Goal: Task Accomplishment & Management: Manage account settings

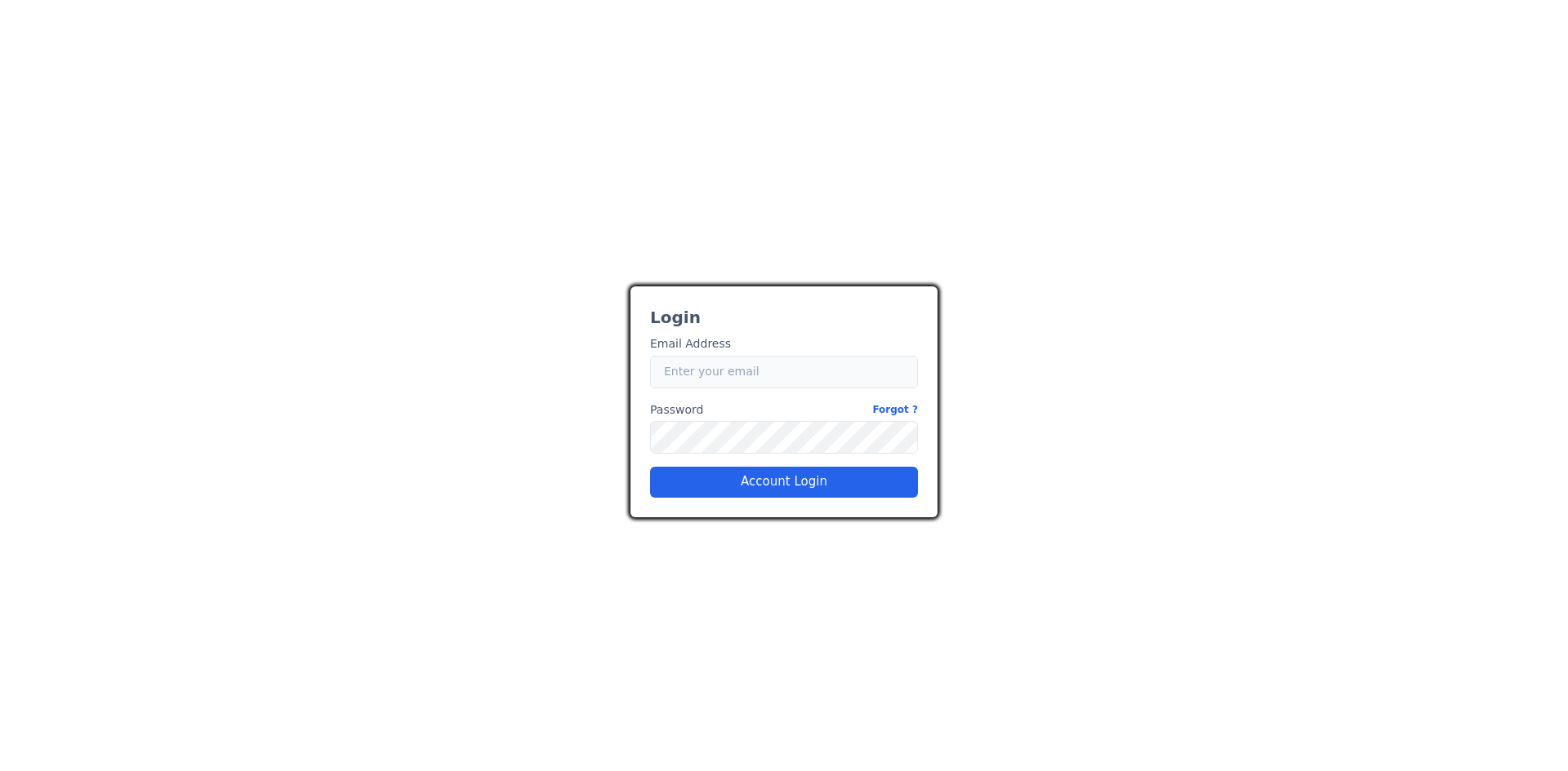
click at [719, 373] on input "Email" at bounding box center [784, 372] width 268 height 33
type input "[EMAIL_ADDRESS][DOMAIN_NAME]"
click at [769, 478] on button "Account Login" at bounding box center [784, 482] width 268 height 31
click at [767, 489] on button "Account Login" at bounding box center [784, 482] width 268 height 31
click at [821, 479] on button "Account Login" at bounding box center [784, 482] width 268 height 31
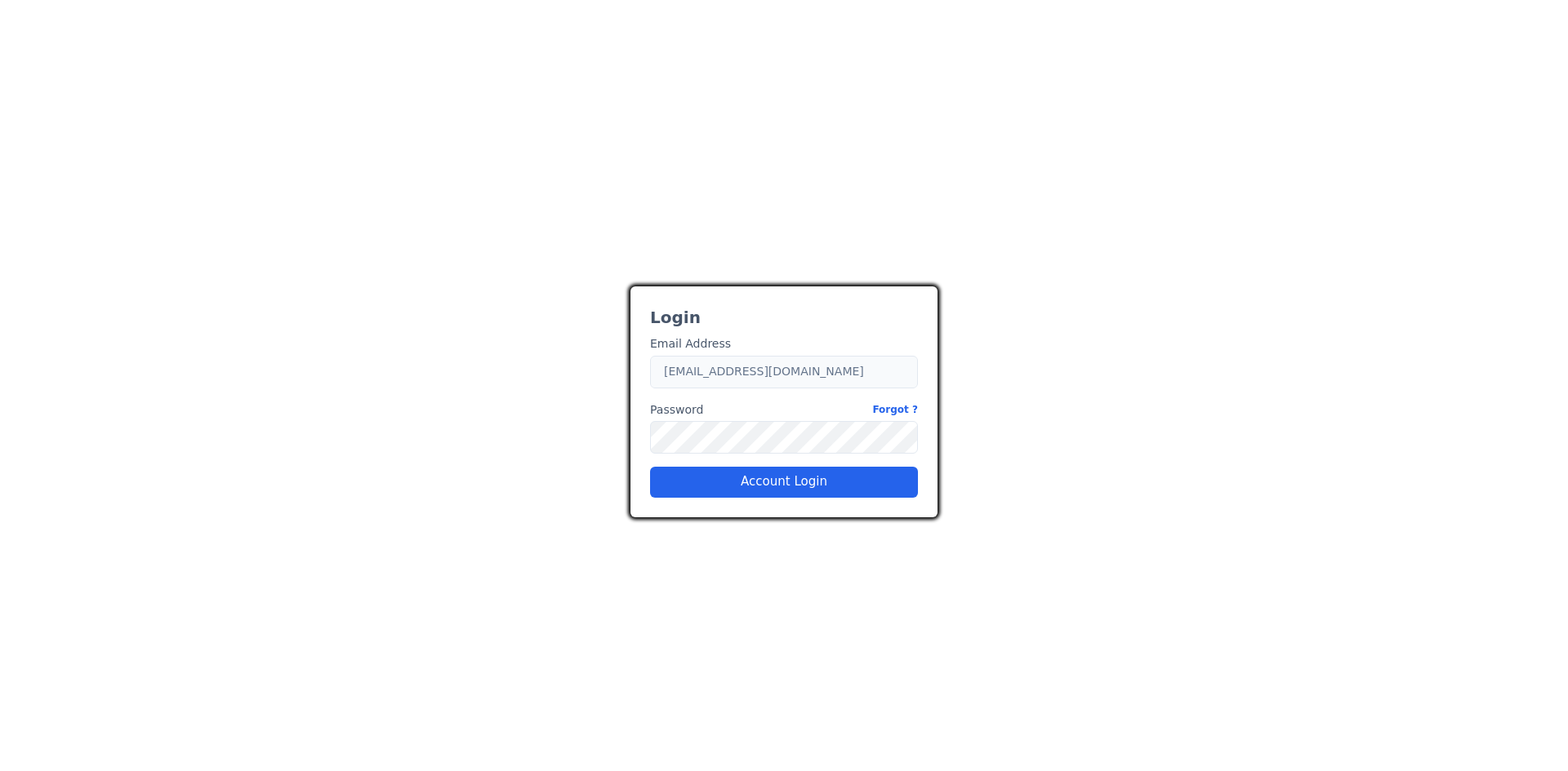
click at [728, 379] on input "[EMAIL_ADDRESS][DOMAIN_NAME]" at bounding box center [784, 372] width 268 height 33
click at [789, 481] on button "Account Login" at bounding box center [784, 482] width 268 height 31
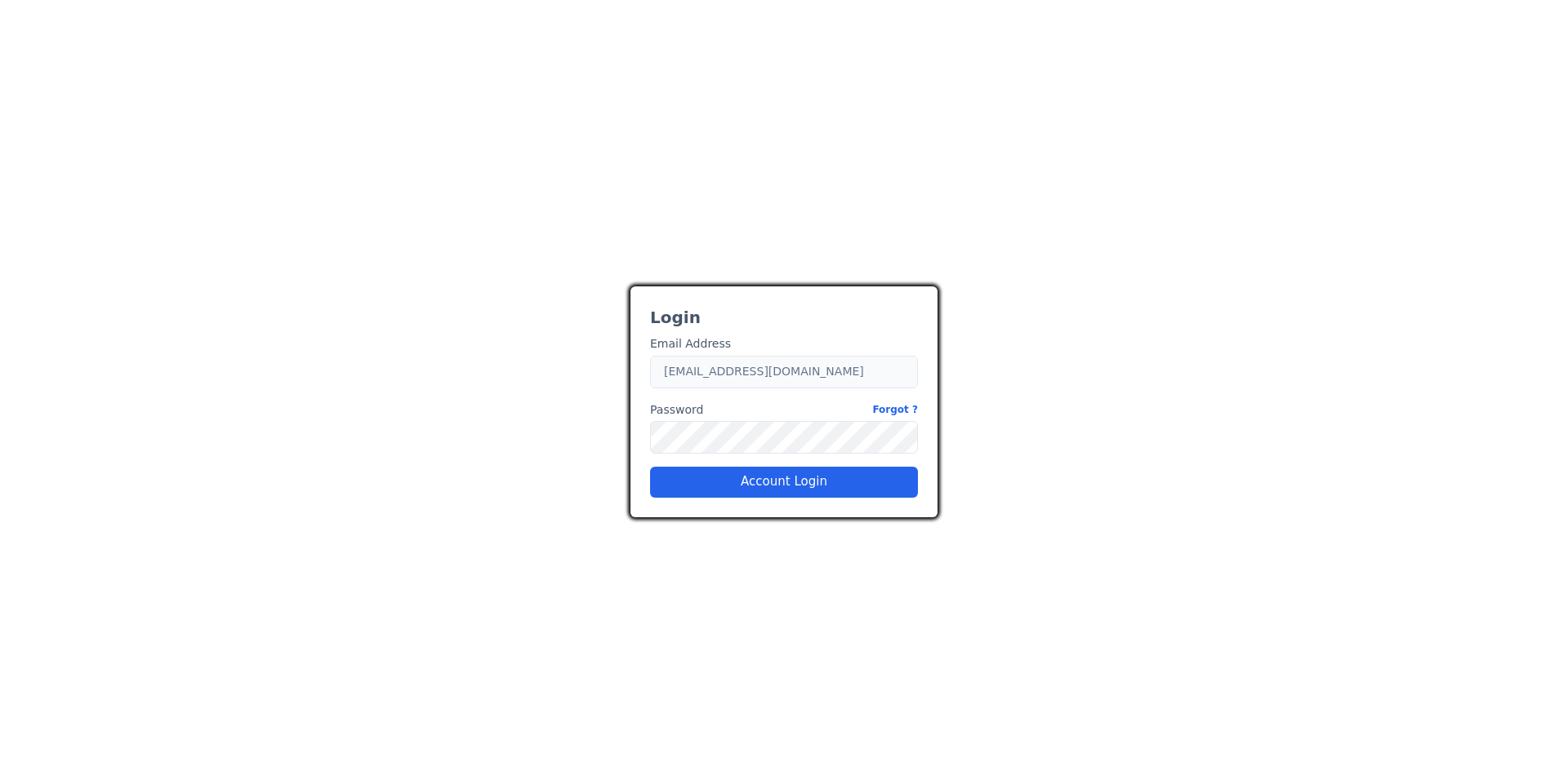
click at [712, 374] on input "[EMAIL_ADDRESS][DOMAIN_NAME]" at bounding box center [784, 372] width 268 height 33
click at [1003, 359] on div "Login Email Address Email [EMAIL_ADDRESS][DOMAIN_NAME] Password Forgot ? Passwo…" at bounding box center [784, 385] width 980 height 263
click at [804, 485] on button "Account Login" at bounding box center [784, 482] width 268 height 31
click at [820, 486] on button "Account Login" at bounding box center [784, 482] width 268 height 31
click at [807, 478] on button "Account Login" at bounding box center [784, 482] width 268 height 31
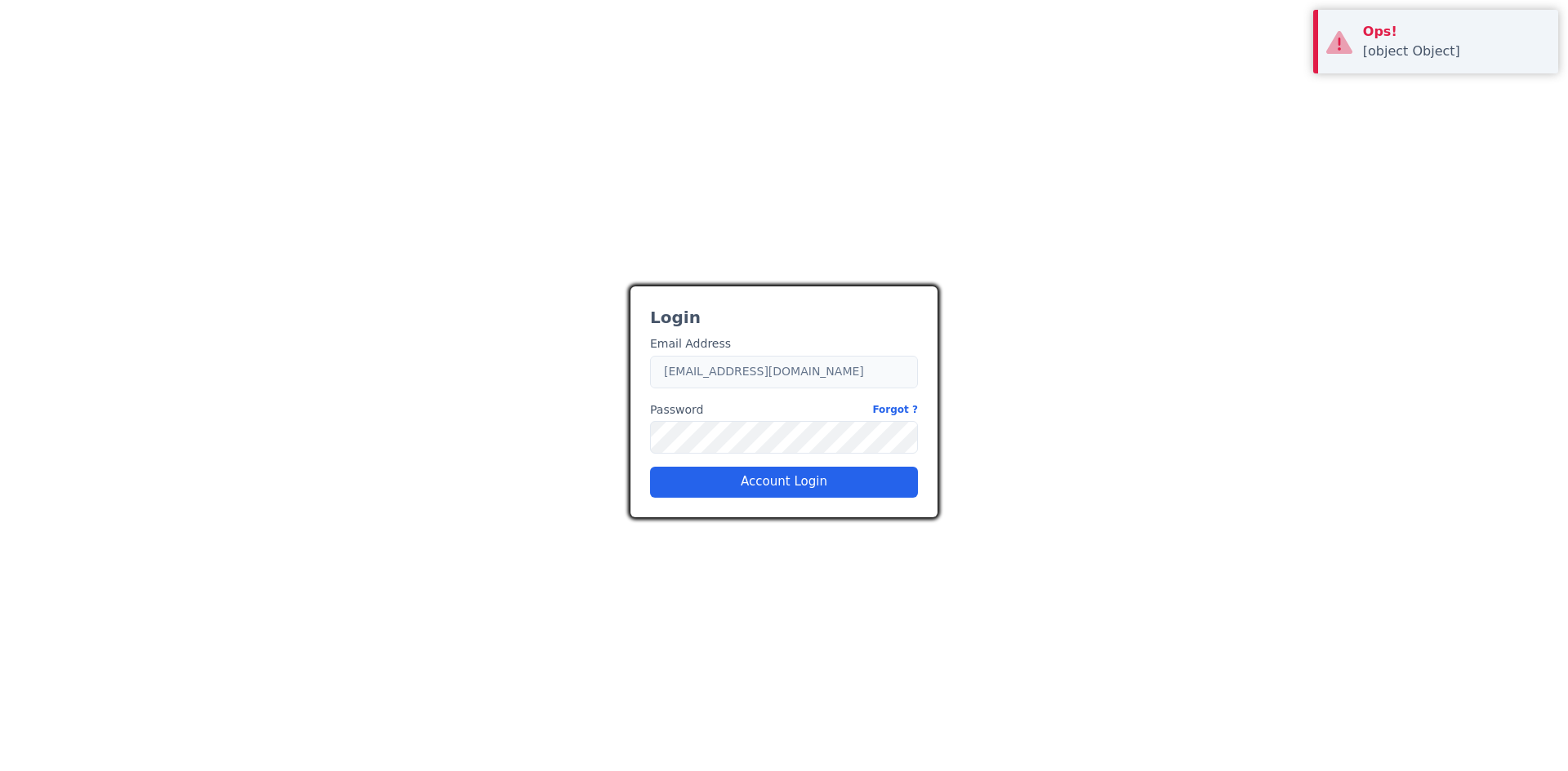
click at [731, 370] on input "[EMAIL_ADDRESS][DOMAIN_NAME]" at bounding box center [784, 372] width 268 height 33
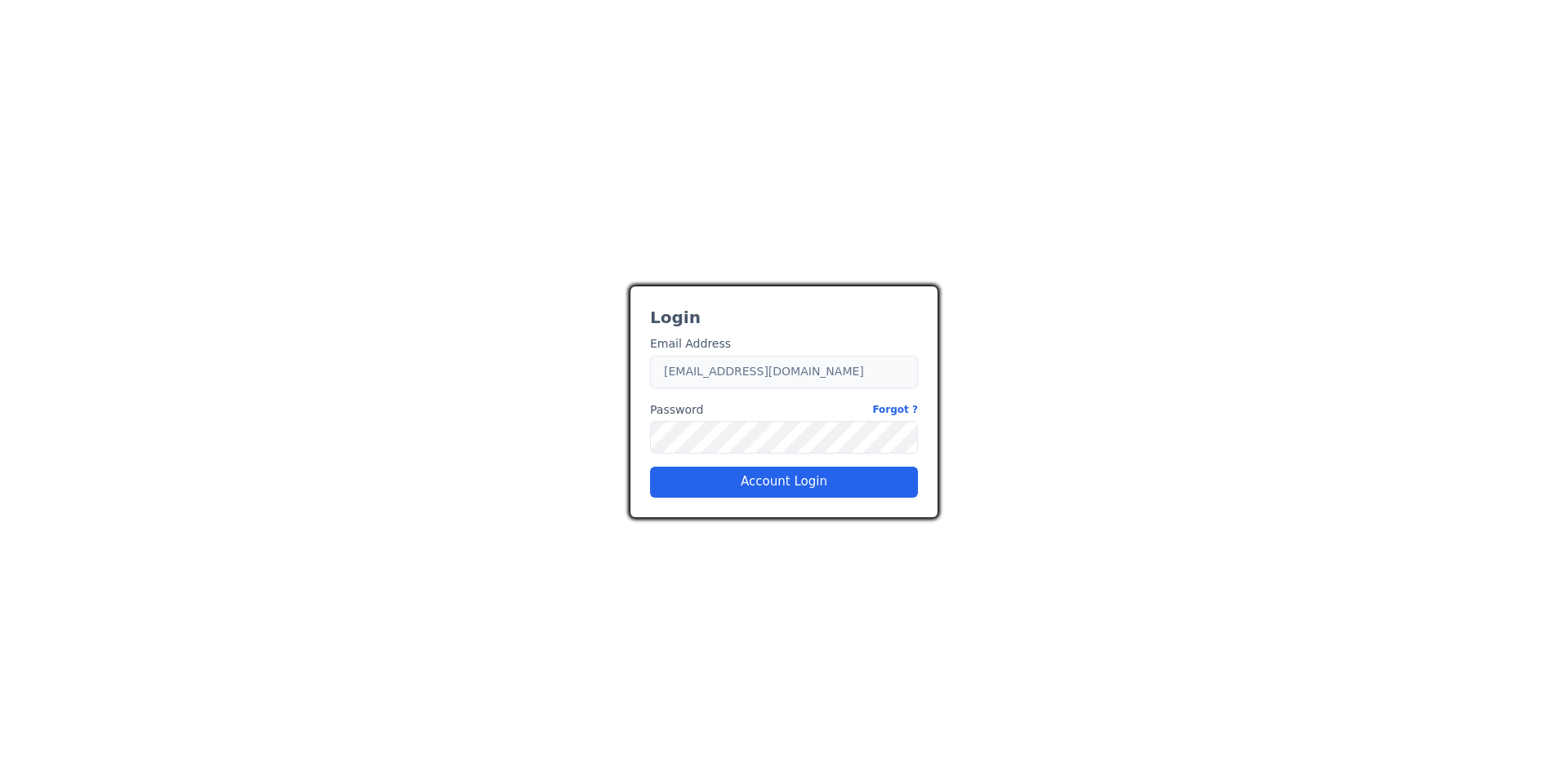
click at [731, 371] on input "[EMAIL_ADDRESS][DOMAIN_NAME]" at bounding box center [784, 372] width 268 height 33
click at [871, 602] on div "27adad1f-9f52-479a-a4bd-d141c3d68488 Login Email Address Email [EMAIL_ADDRESS][…" at bounding box center [784, 385] width 1568 height 771
click at [896, 414] on link "Forgot ?" at bounding box center [895, 410] width 46 height 17
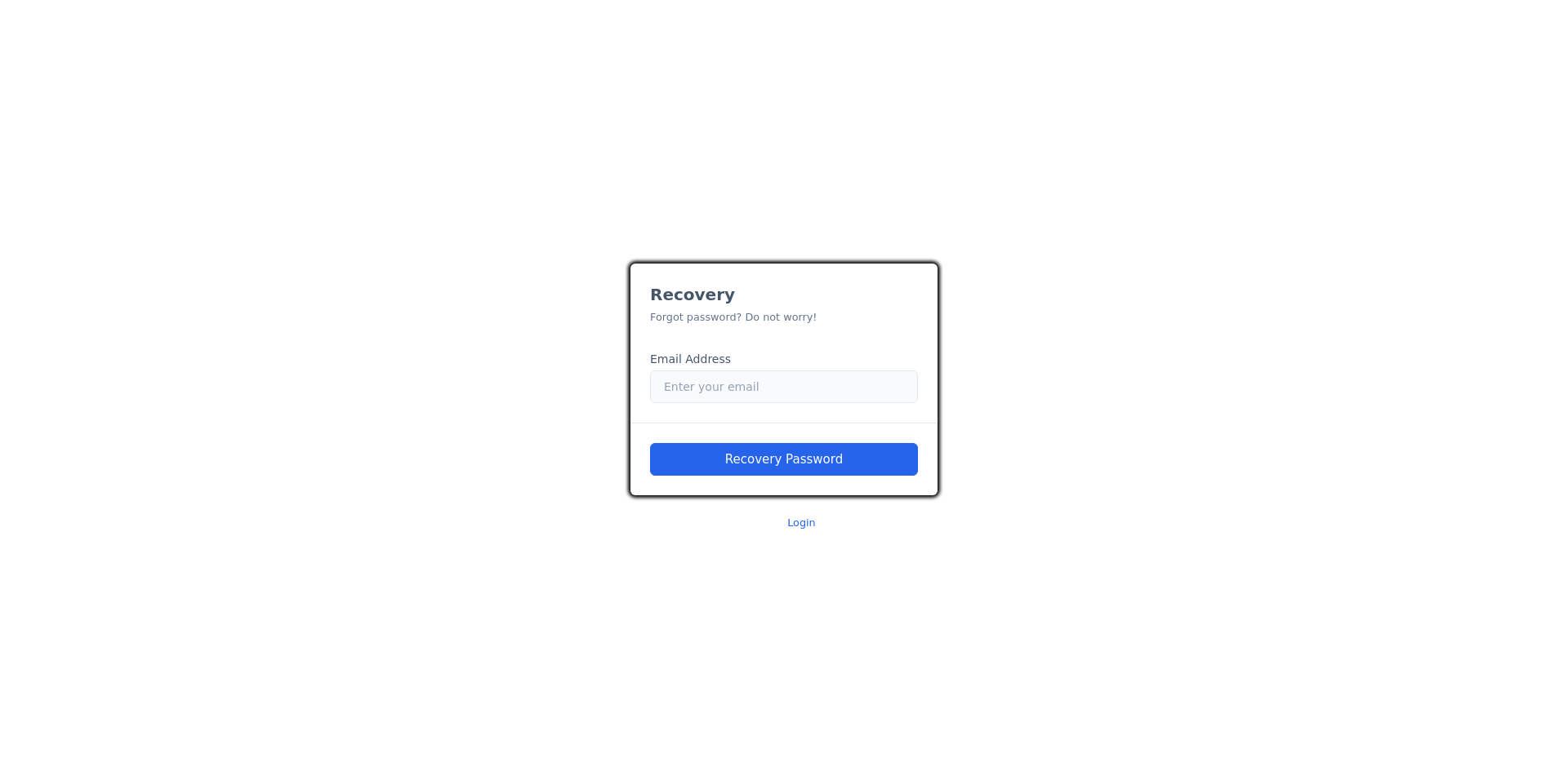
click at [708, 378] on input "Email" at bounding box center [784, 387] width 268 height 33
type input "[EMAIL_ADDRESS][DOMAIN_NAME]"
click at [783, 451] on button "Recovery Password" at bounding box center [784, 460] width 268 height 33
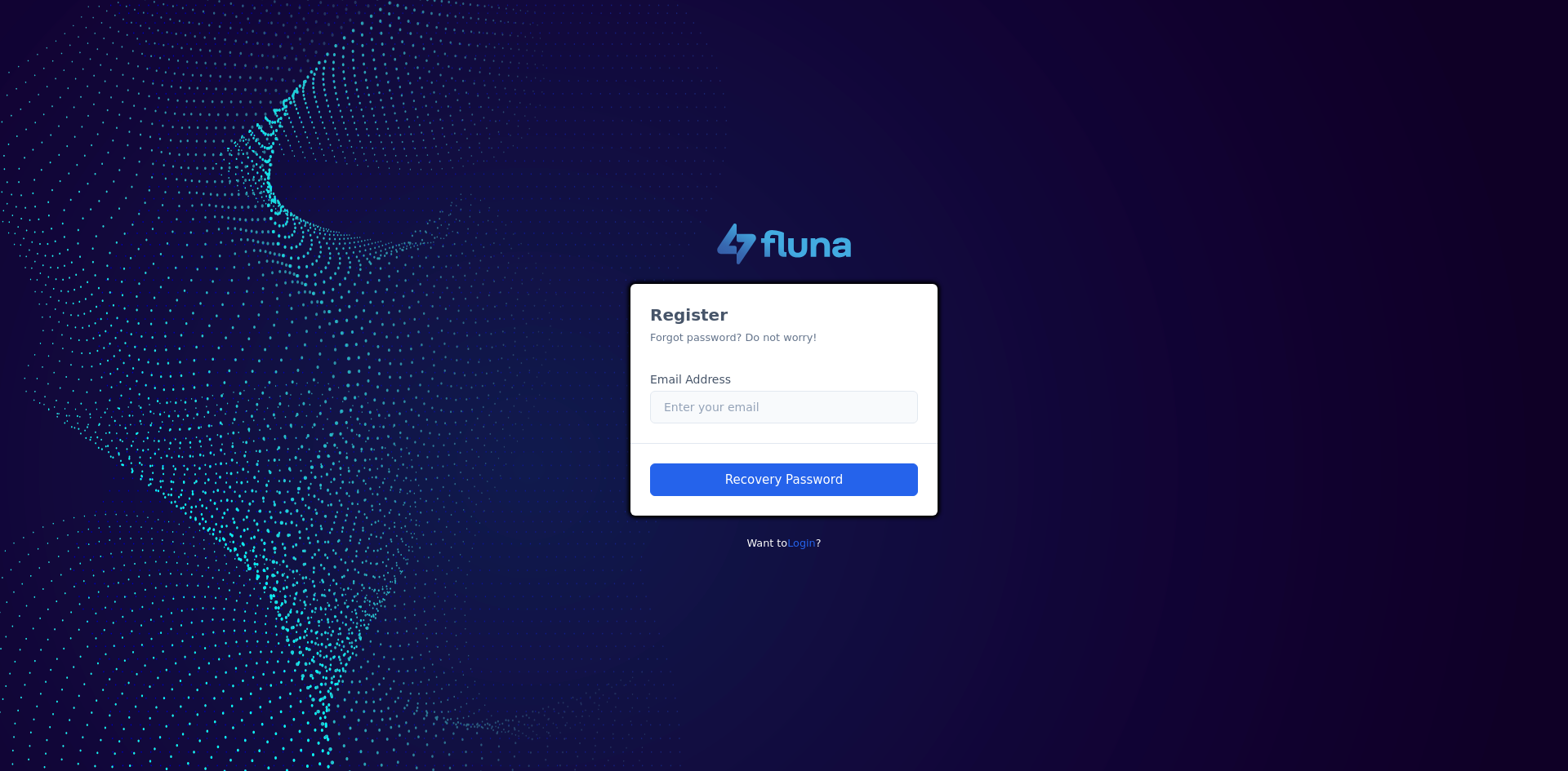
click at [755, 423] on input "Email" at bounding box center [784, 408] width 268 height 33
type input "[EMAIL_ADDRESS][DOMAIN_NAME]"
click at [790, 479] on button "Recovery Password" at bounding box center [784, 480] width 268 height 33
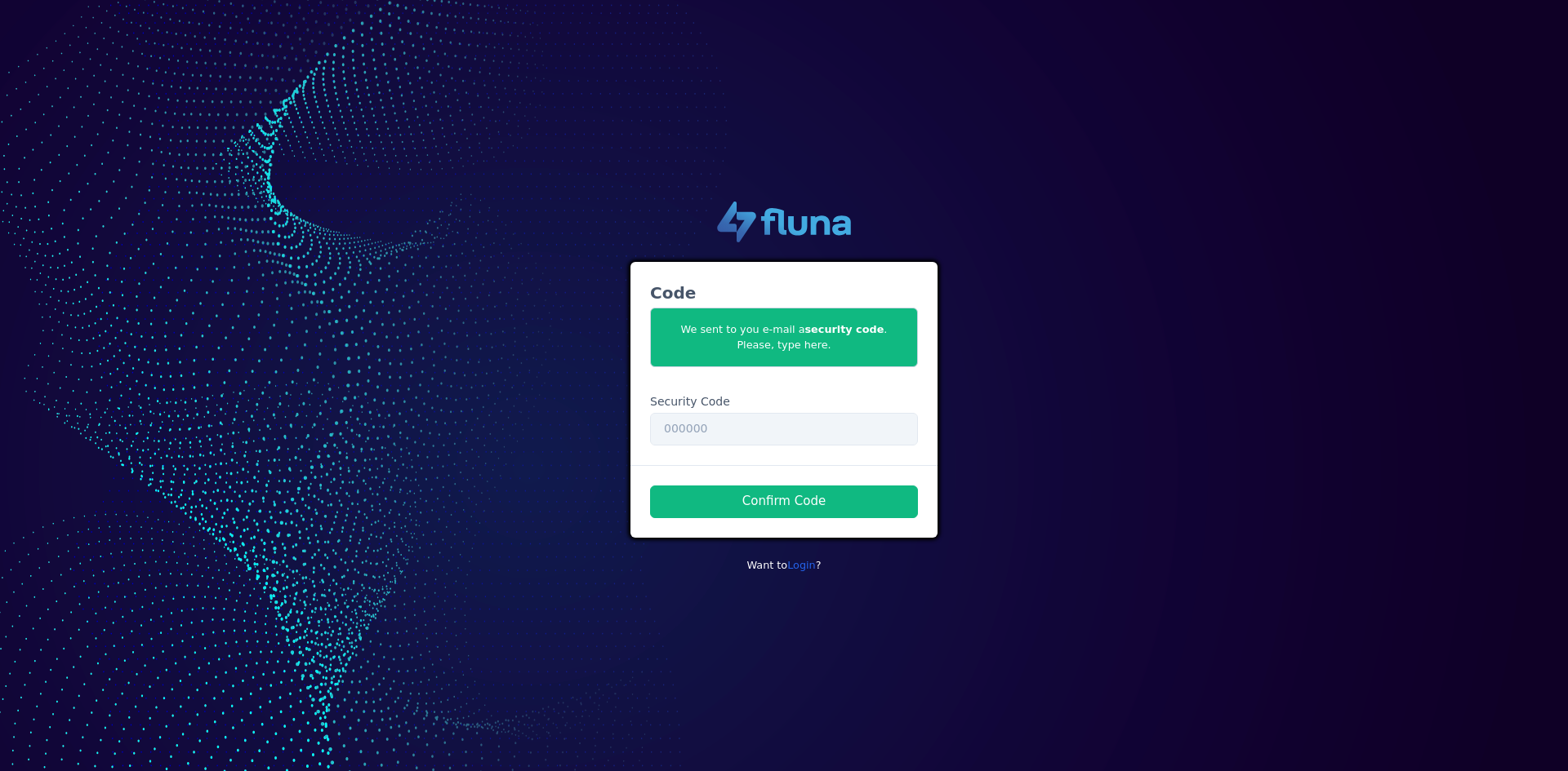
click at [787, 444] on div "Code We sent to you e-mail a security code . Please, type here. Security Code" at bounding box center [783, 363] width 307 height 203
click at [737, 415] on input "text" at bounding box center [784, 430] width 268 height 33
paste input "781466"
type input "781466"
click at [755, 496] on button "Confirm Code" at bounding box center [784, 502] width 268 height 33
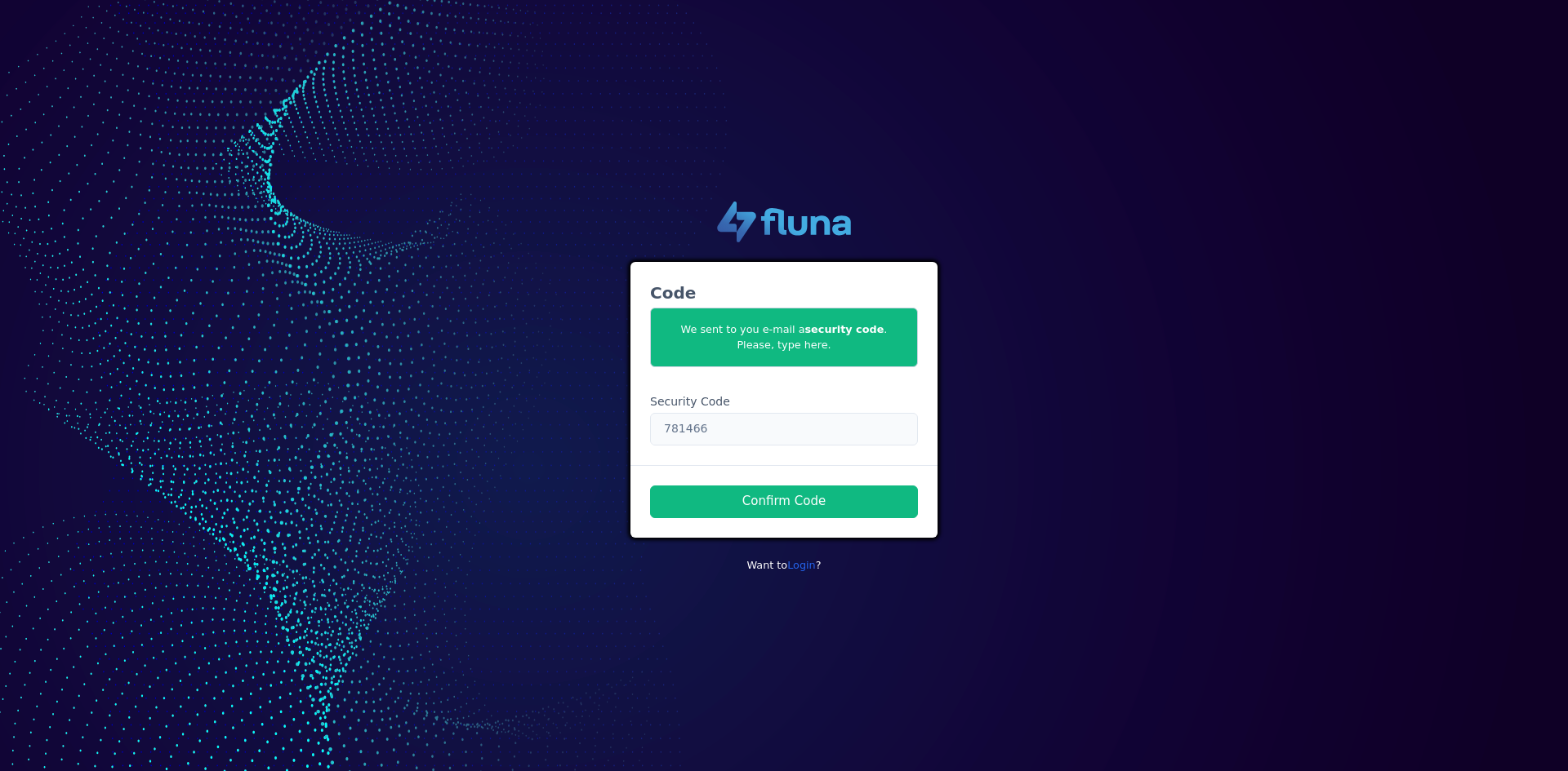
click at [723, 439] on input "781466" at bounding box center [784, 430] width 268 height 33
